Goal: Transaction & Acquisition: Purchase product/service

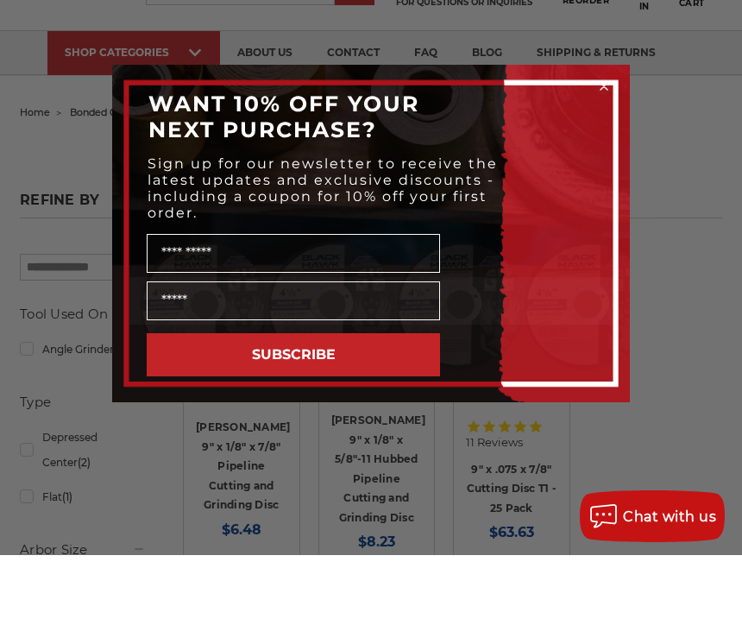
scroll to position [89, 0]
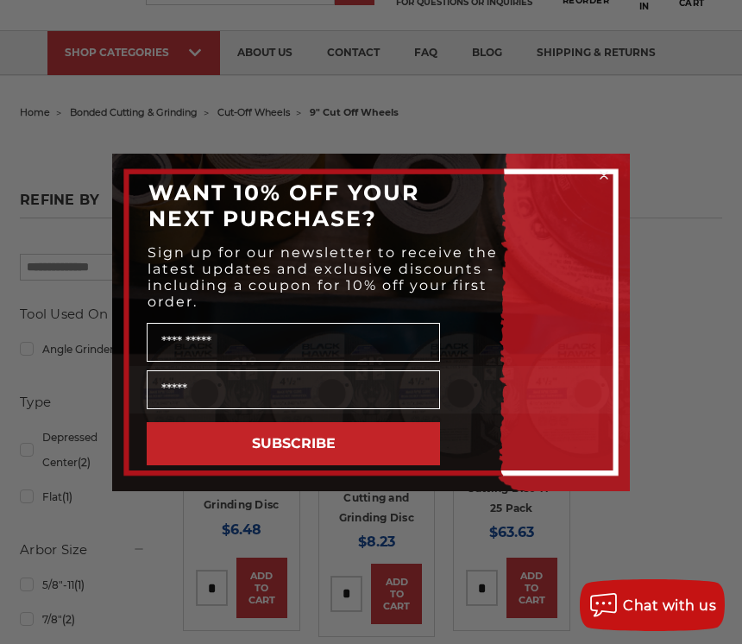
click at [595, 182] on icon "Close dialog" at bounding box center [603, 175] width 17 height 17
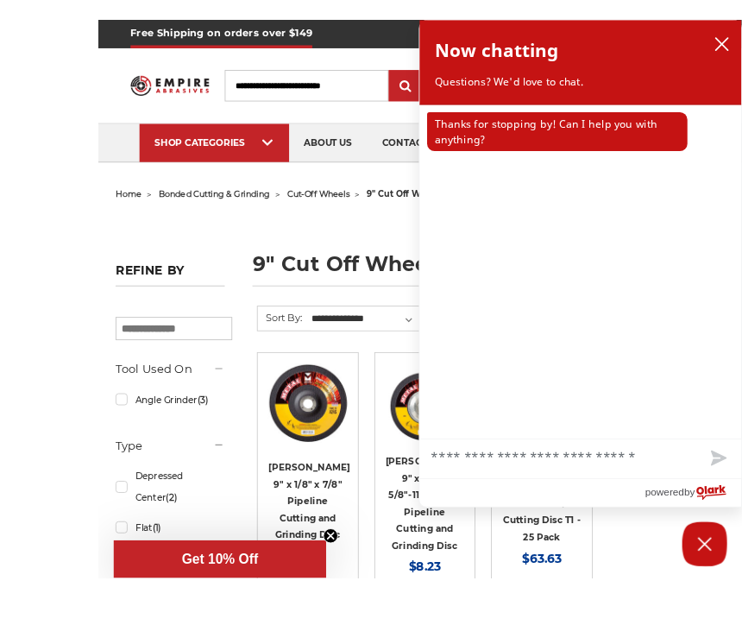
scroll to position [153, 0]
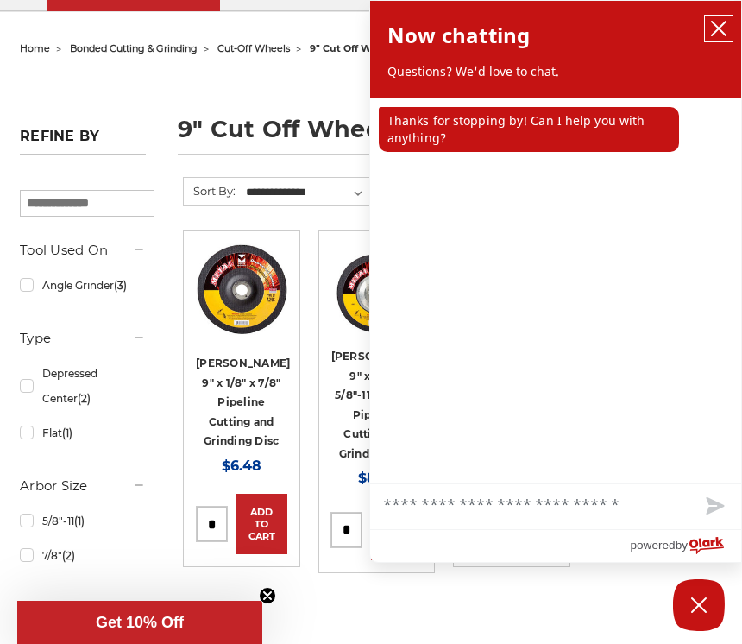
click at [715, 19] on button "close chatbox" at bounding box center [719, 29] width 28 height 26
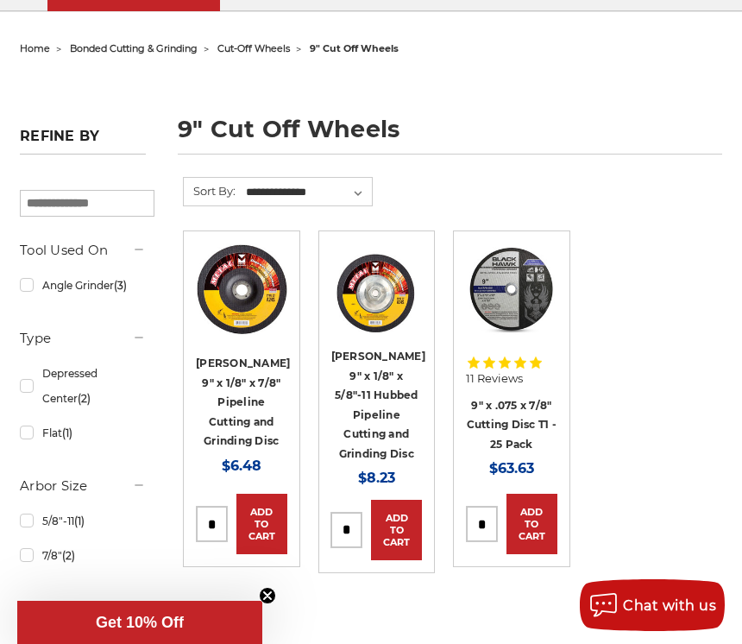
click at [501, 384] on span "11 Reviews" at bounding box center [494, 378] width 57 height 11
click at [519, 292] on link "Quick view" at bounding box center [511, 289] width 91 height 47
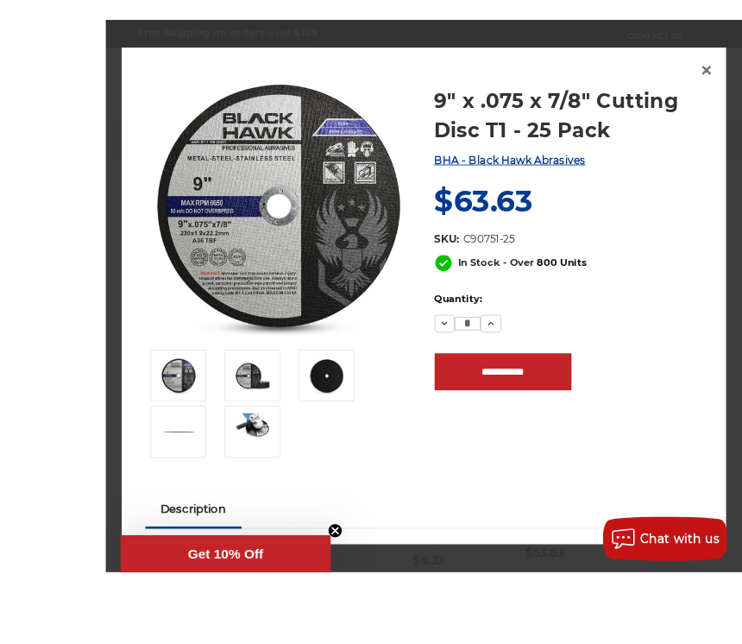
scroll to position [71, 0]
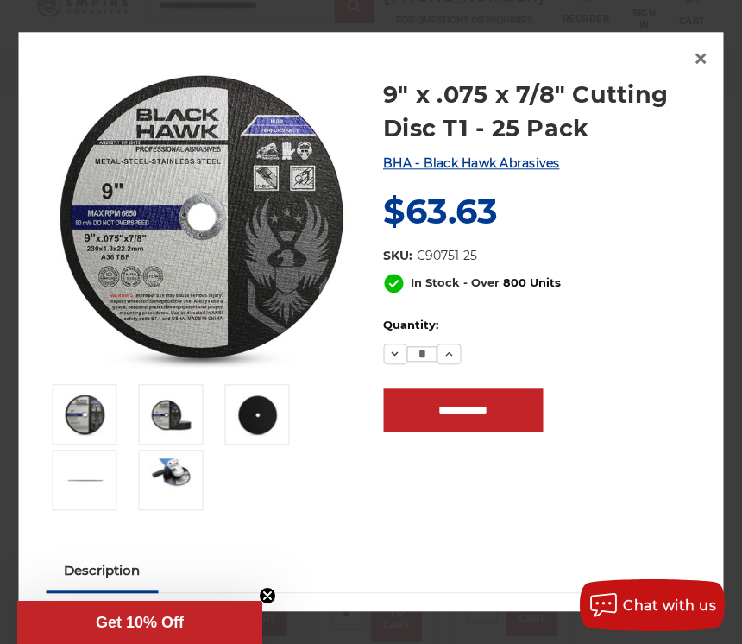
click at [696, 72] on span "×" at bounding box center [701, 58] width 16 height 34
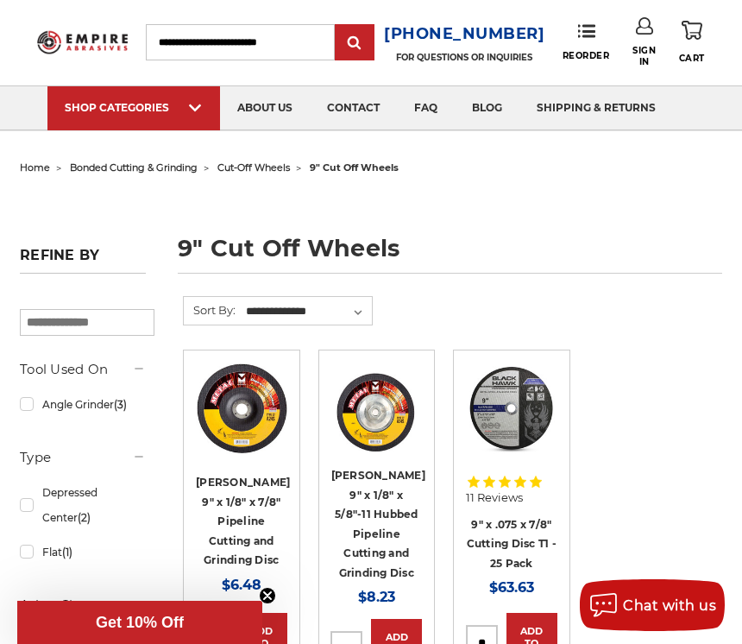
scroll to position [0, 0]
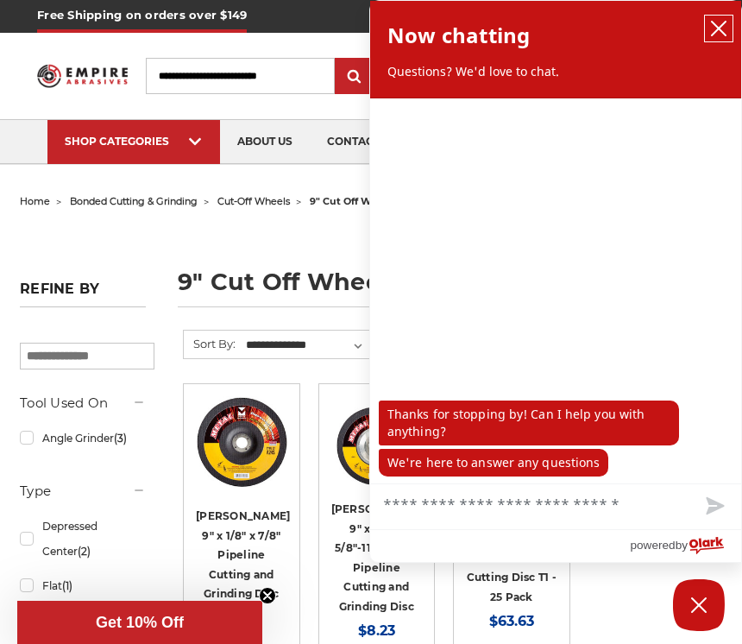
click at [720, 28] on icon "close chatbox" at bounding box center [719, 29] width 14 height 14
